Goal: Transaction & Acquisition: Book appointment/travel/reservation

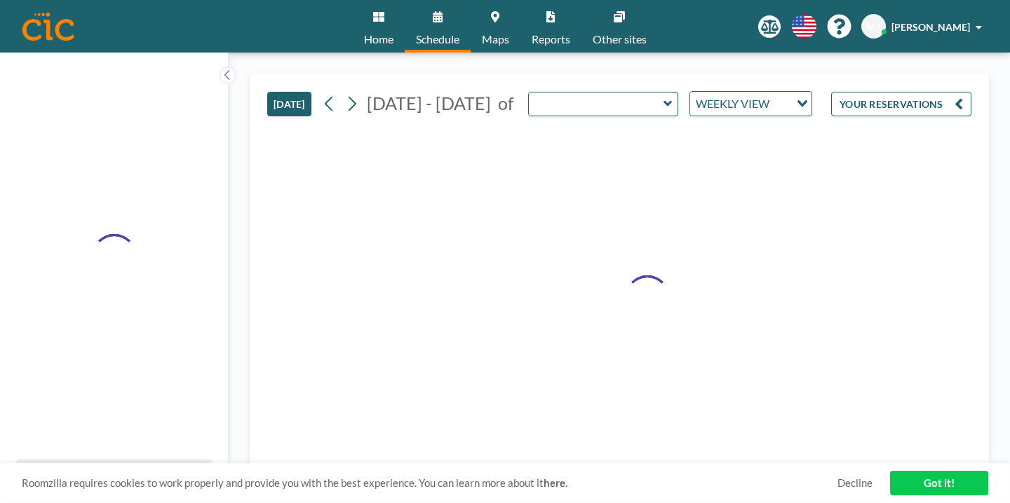
type input "Canvas"
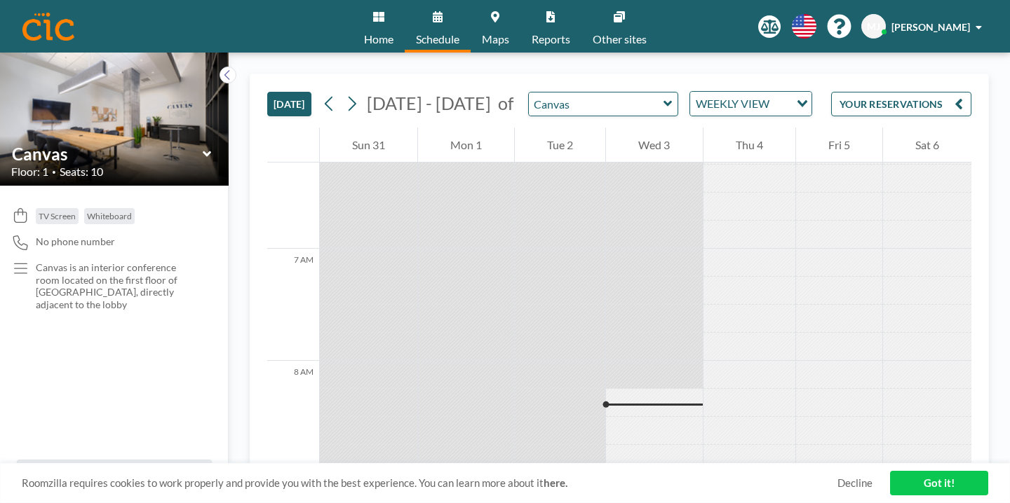
scroll to position [729, 0]
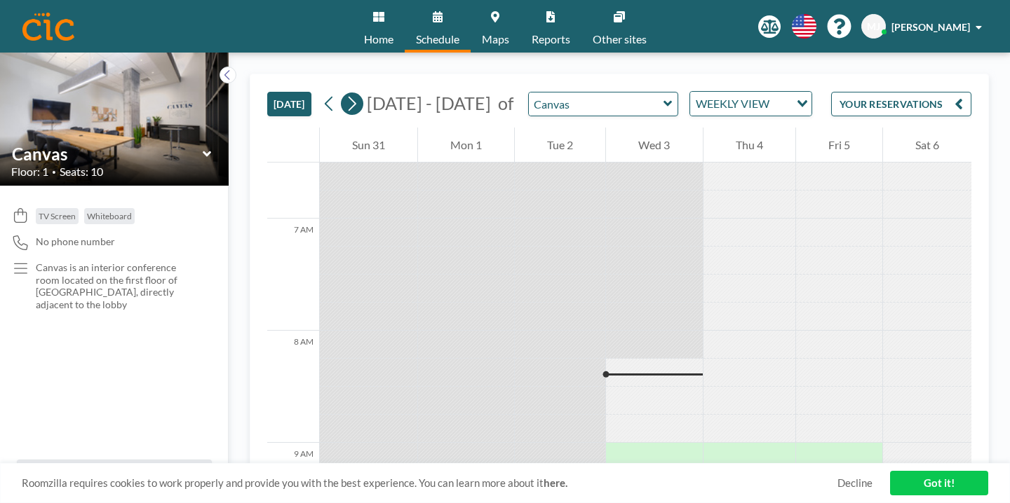
click at [345, 93] on icon at bounding box center [351, 103] width 13 height 21
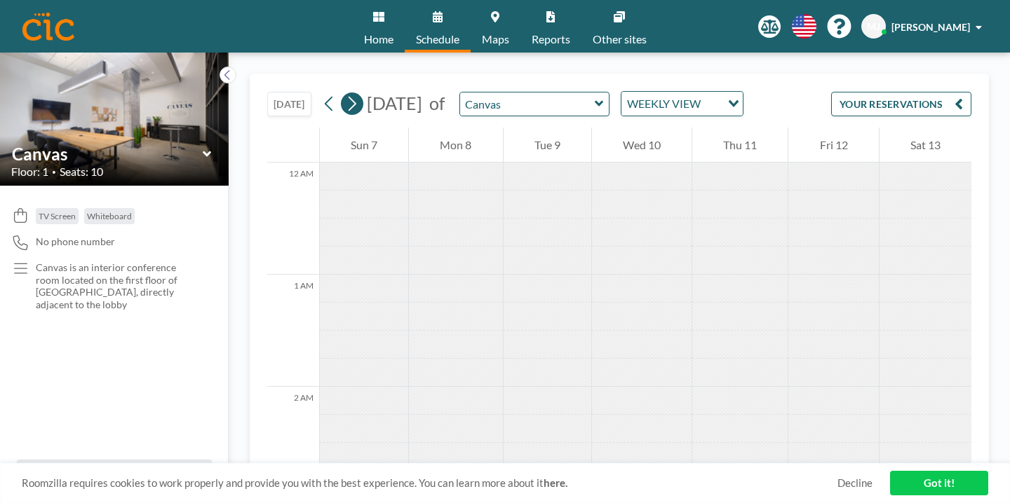
click at [345, 93] on icon at bounding box center [351, 103] width 13 height 21
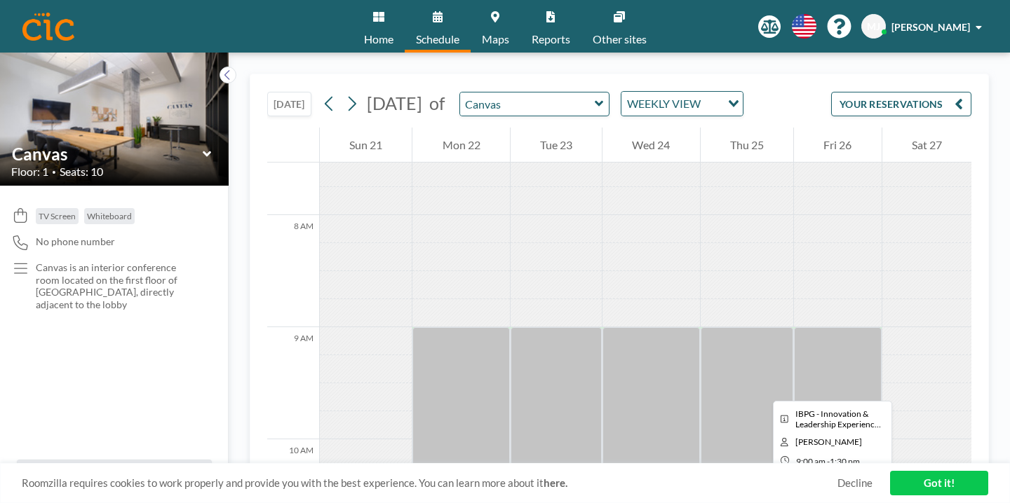
scroll to position [851, 0]
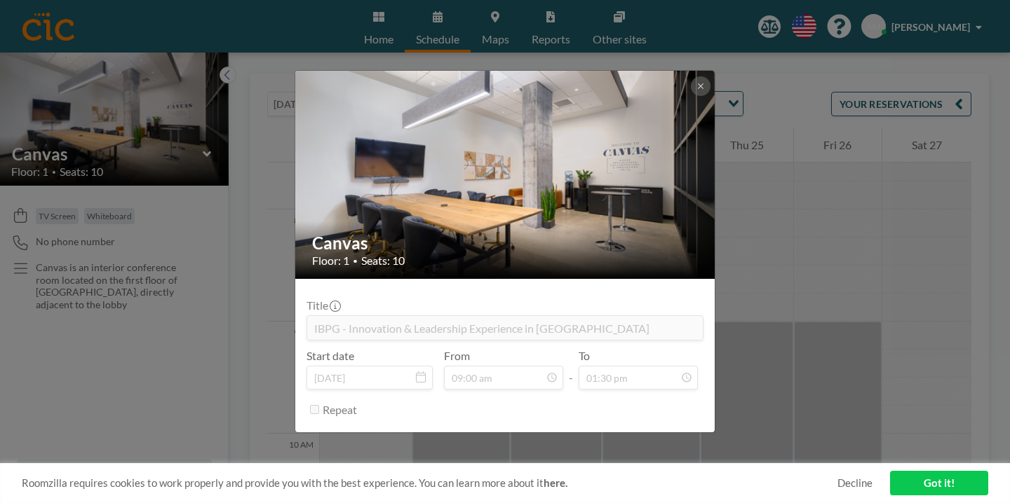
click at [763, 306] on div "Canvas Floor: 1 • Seats: 10 Title IBPG - Innovation & Leadership Experience in …" at bounding box center [505, 251] width 1010 height 503
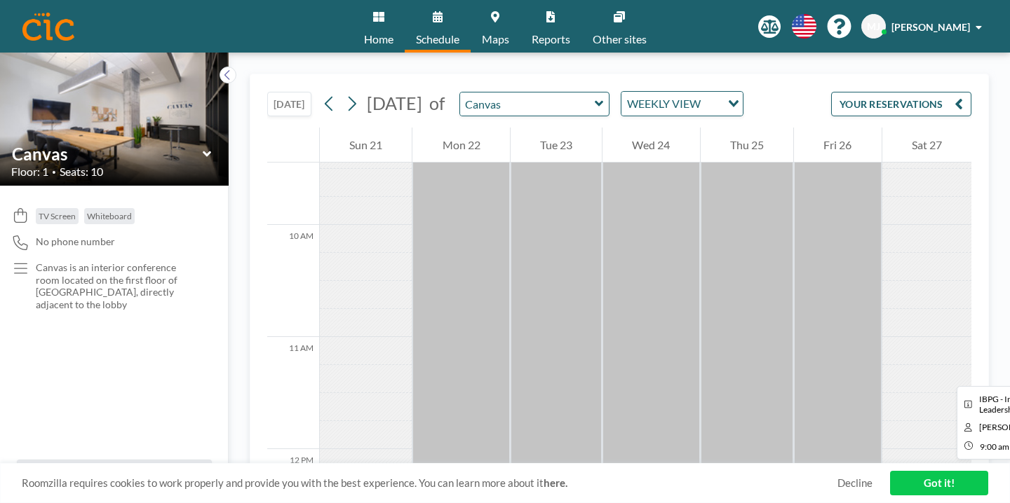
scroll to position [1065, 0]
click at [861, 488] on link "Decline" at bounding box center [854, 483] width 35 height 13
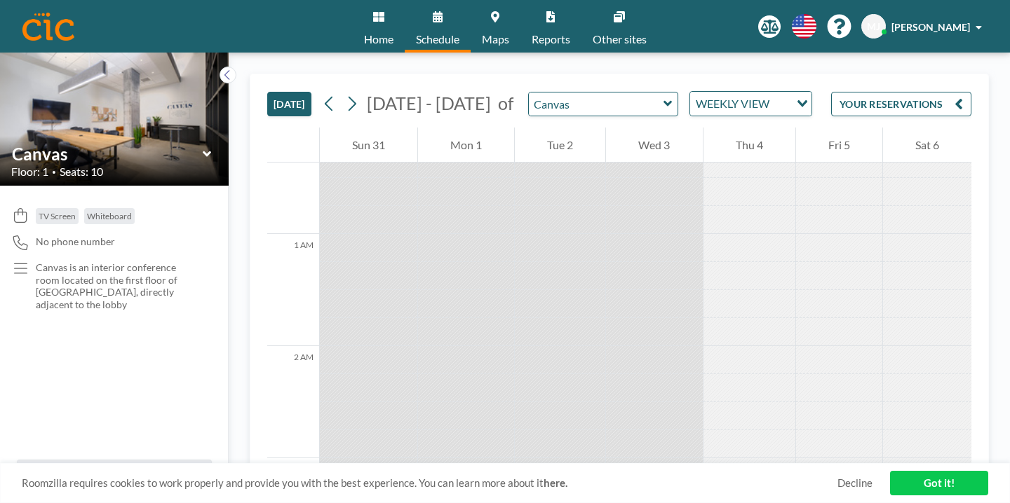
scroll to position [729, 0]
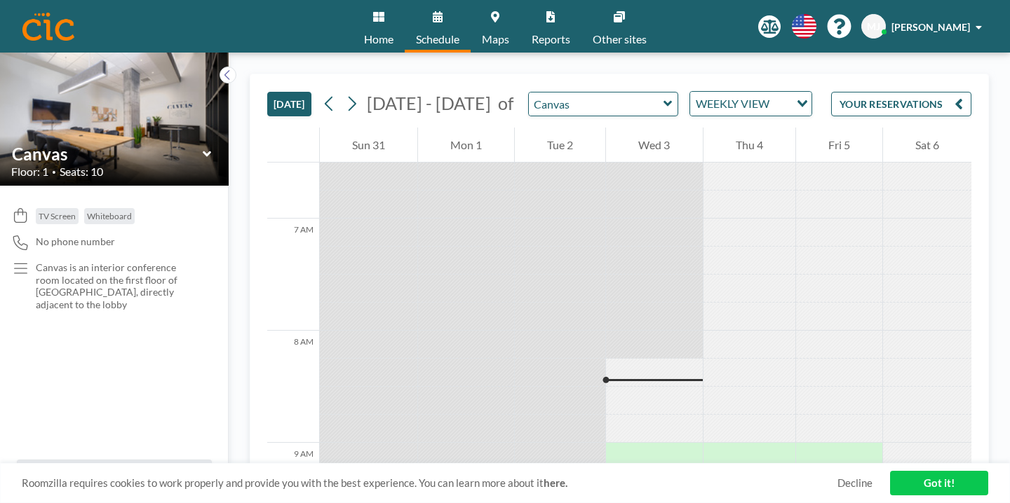
click at [930, 487] on link "Got it!" at bounding box center [939, 483] width 98 height 25
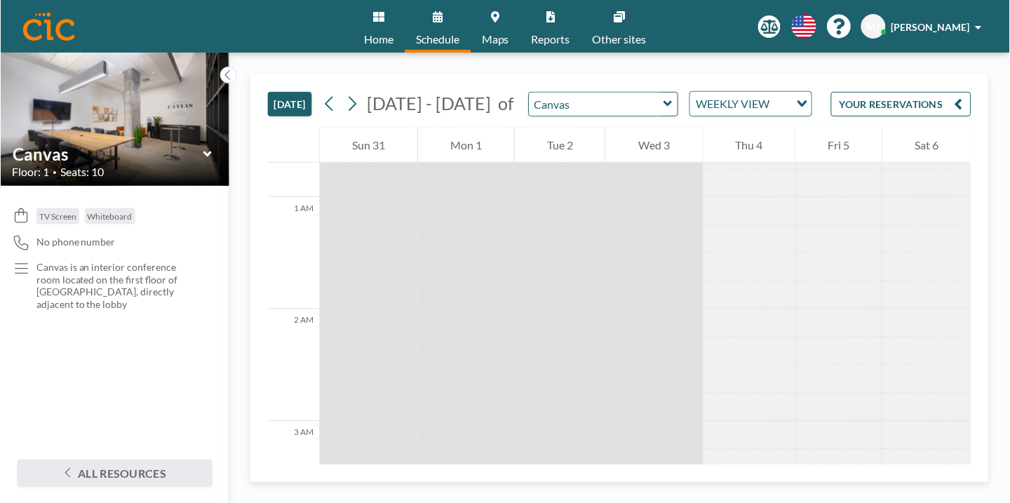
scroll to position [0, 0]
click at [345, 93] on icon at bounding box center [351, 103] width 13 height 21
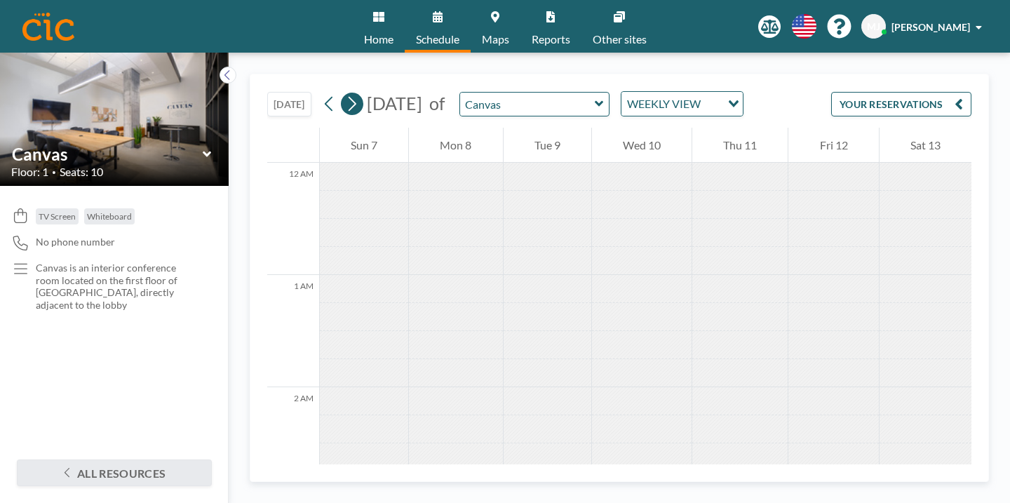
click at [345, 93] on icon at bounding box center [351, 103] width 13 height 21
click at [617, 466] on div at bounding box center [650, 480] width 97 height 28
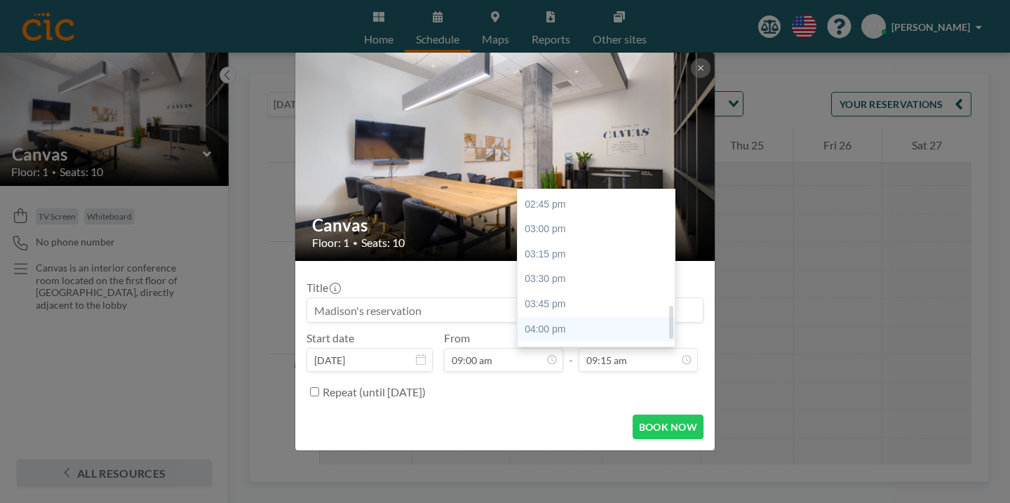
scroll to position [573, 0]
click at [553, 415] on div "05:00 pm" at bounding box center [595, 427] width 157 height 25
type input "05:00 pm"
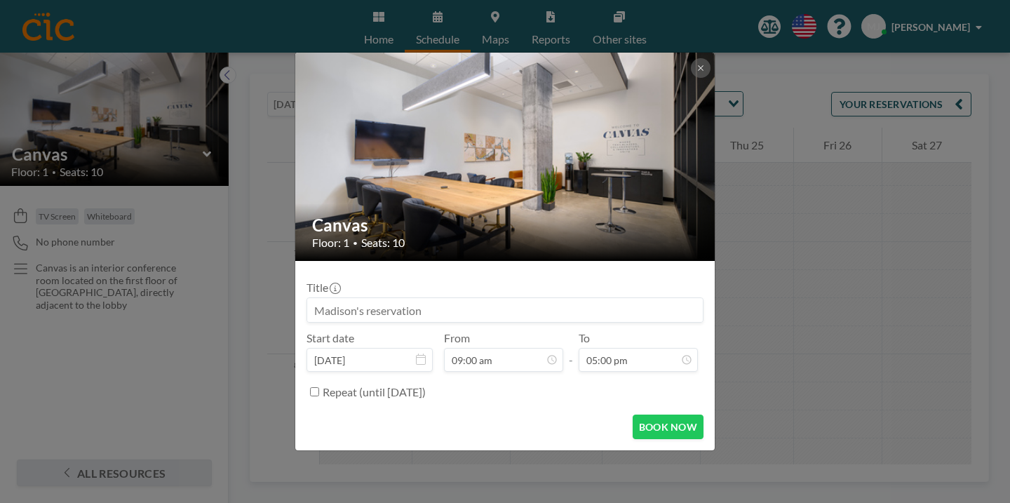
click at [464, 298] on input at bounding box center [504, 310] width 395 height 24
type input "Seqera Meeting"
click at [654, 414] on button "BOOK NOW" at bounding box center [667, 426] width 71 height 25
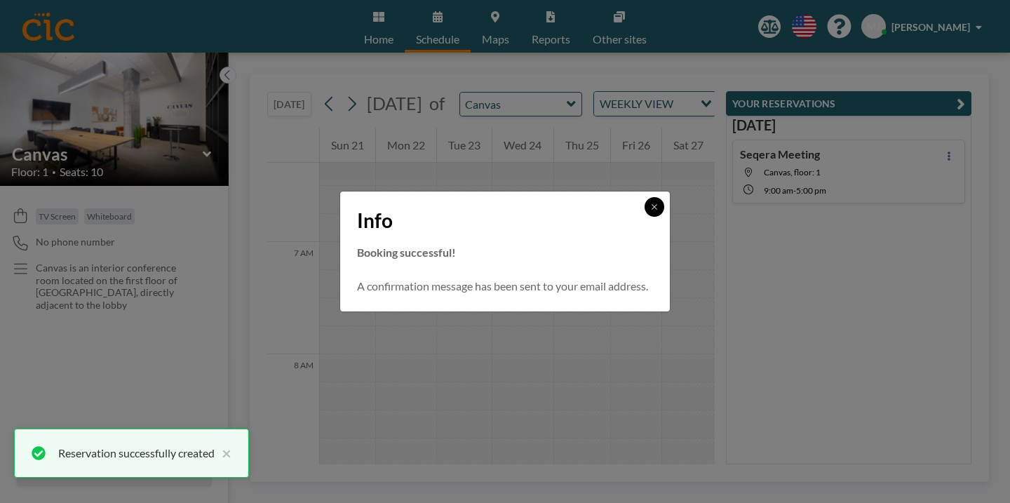
click at [650, 211] on icon at bounding box center [654, 207] width 8 height 8
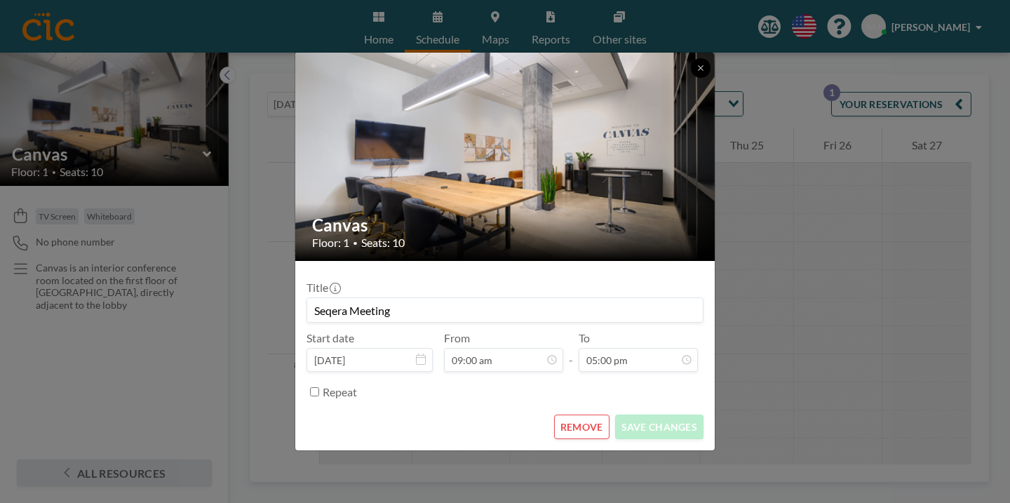
click at [691, 78] on button at bounding box center [701, 68] width 20 height 20
